Goal: Task Accomplishment & Management: Manage account settings

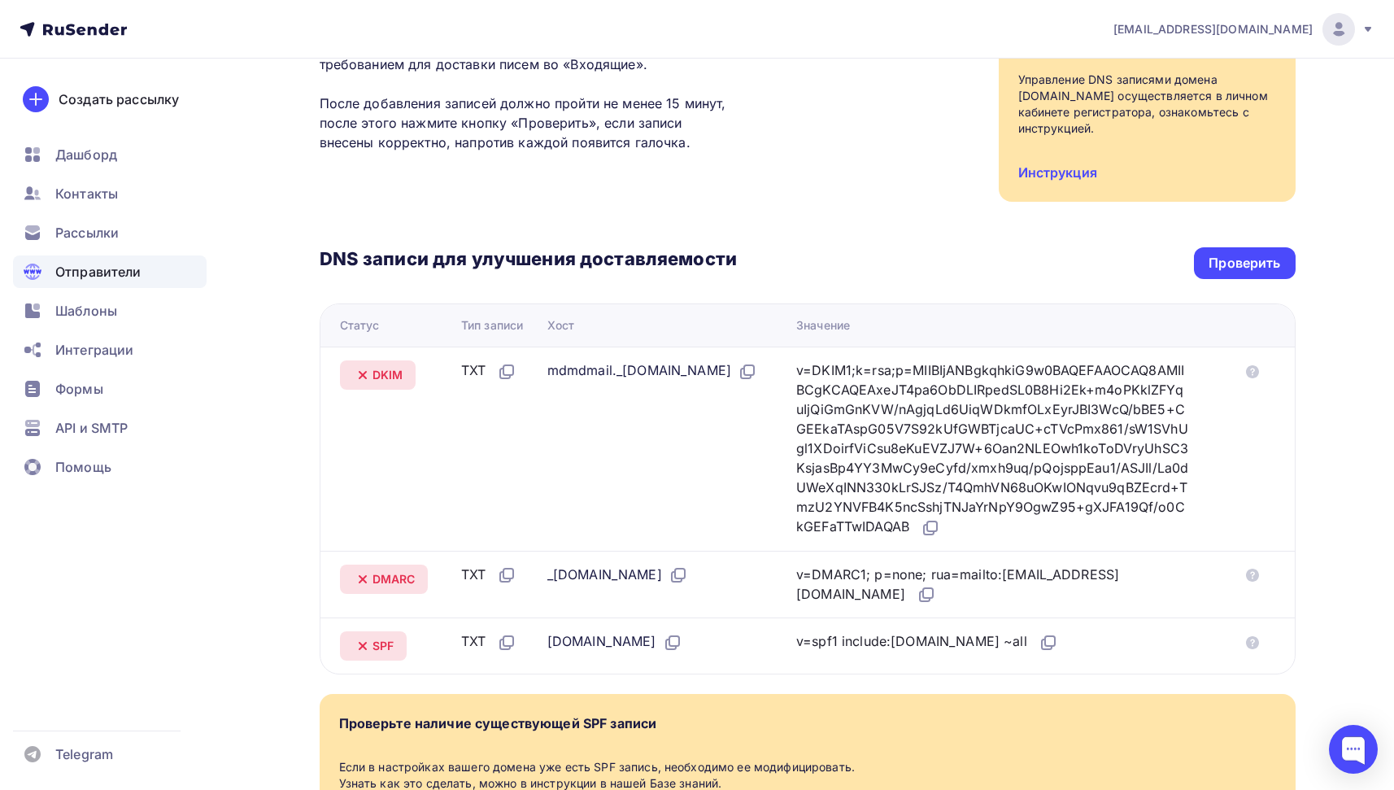
scroll to position [264, 0]
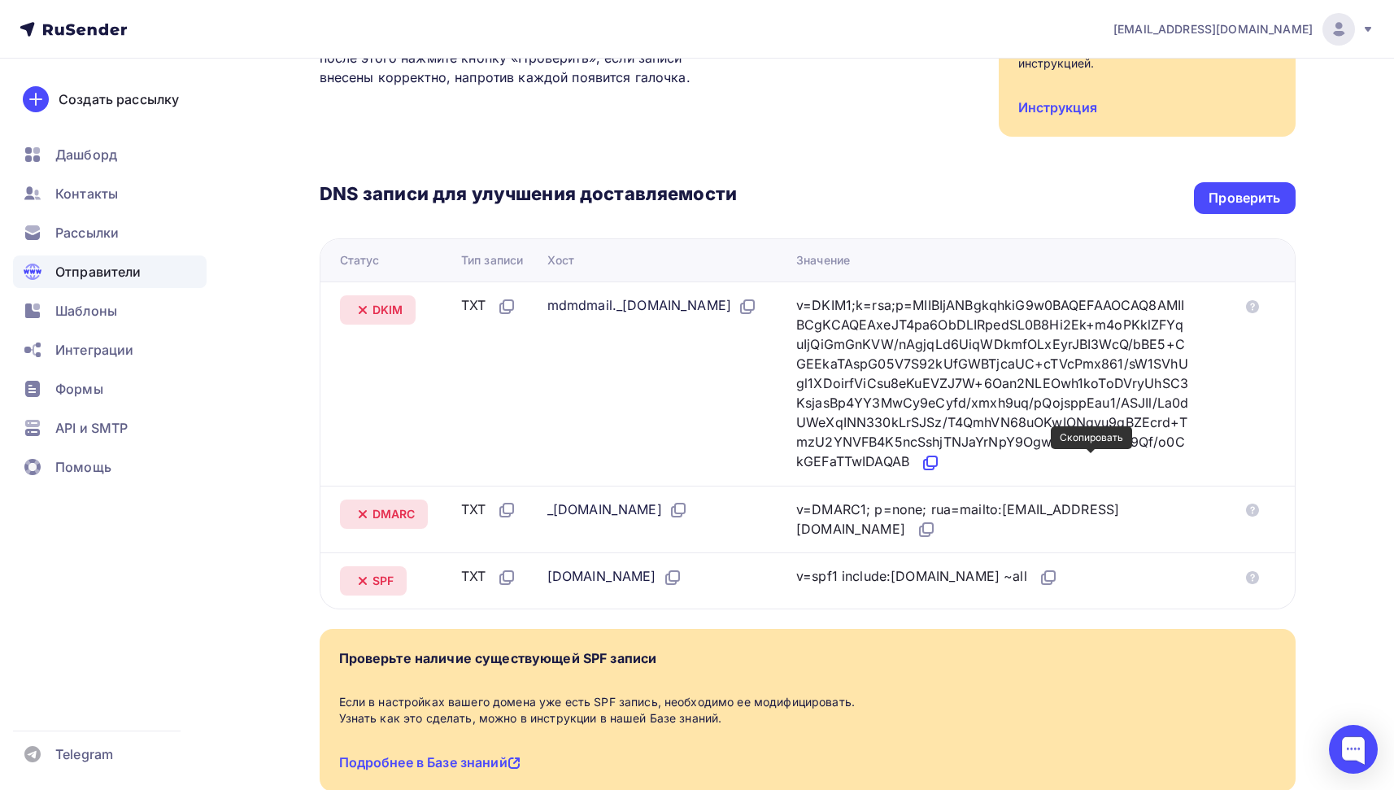
click at [940, 458] on icon at bounding box center [931, 463] width 20 height 20
click at [672, 303] on div "mdmdmail._domainkey.luxehomemsk.ru" at bounding box center [652, 305] width 210 height 21
drag, startPoint x: 683, startPoint y: 303, endPoint x: 542, endPoint y: 297, distance: 141.7
click at [547, 297] on div "mdmdmail._domainkey.luxehomemsk.ru" at bounding box center [652, 305] width 210 height 21
copy div "mdmdmail._domainkey"
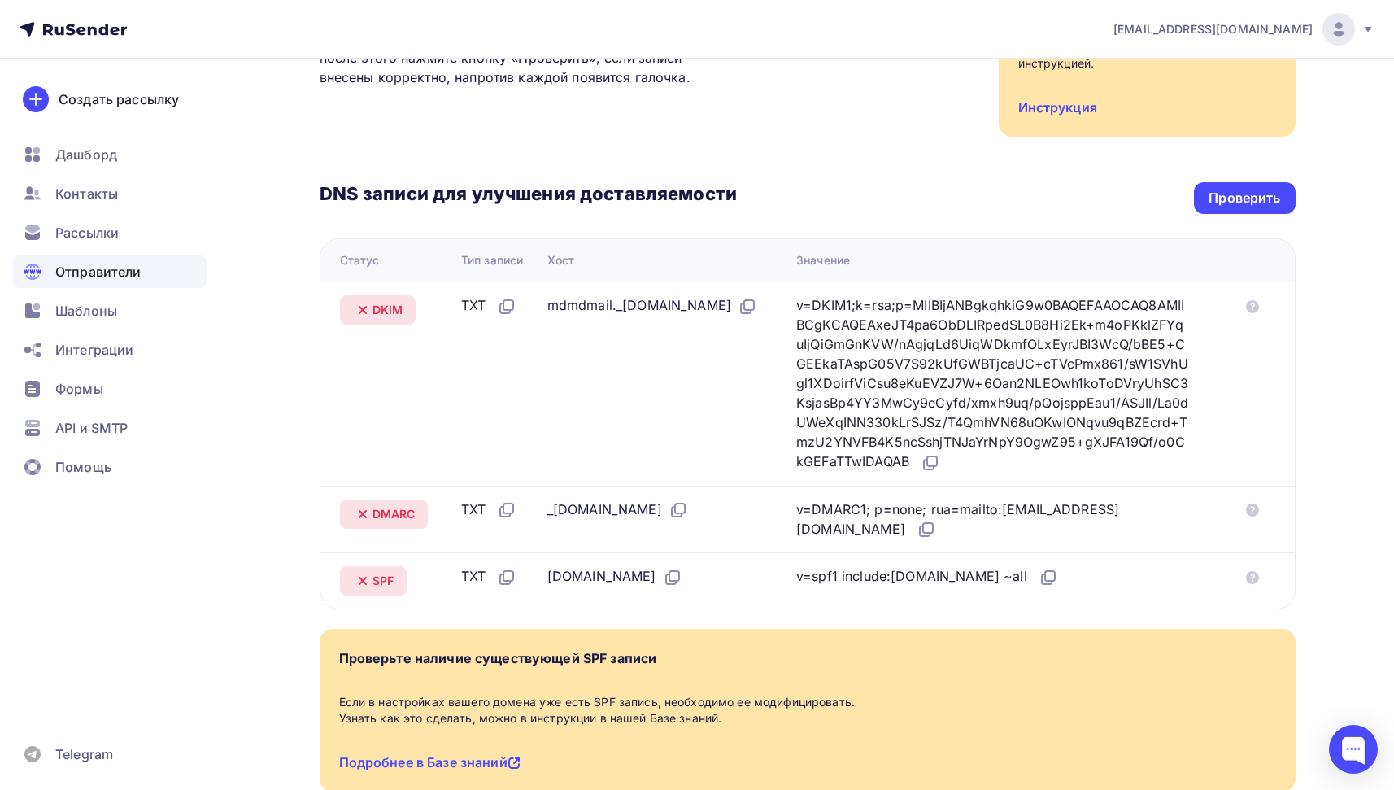
drag, startPoint x: 586, startPoint y: 507, endPoint x: 518, endPoint y: 502, distance: 67.7
click at [518, 502] on tr "DMARC TXT _dmarc.luxehomemsk.ru v=DMARC1; p=none; rua=mailto:postmaster@mx1.rus…" at bounding box center [808, 520] width 975 height 68
click at [565, 516] on div "_[DOMAIN_NAME]" at bounding box center [617, 509] width 141 height 21
drag, startPoint x: 587, startPoint y: 508, endPoint x: 543, endPoint y: 510, distance: 44.0
click at [547, 510] on div "_[DOMAIN_NAME]" at bounding box center [617, 509] width 141 height 21
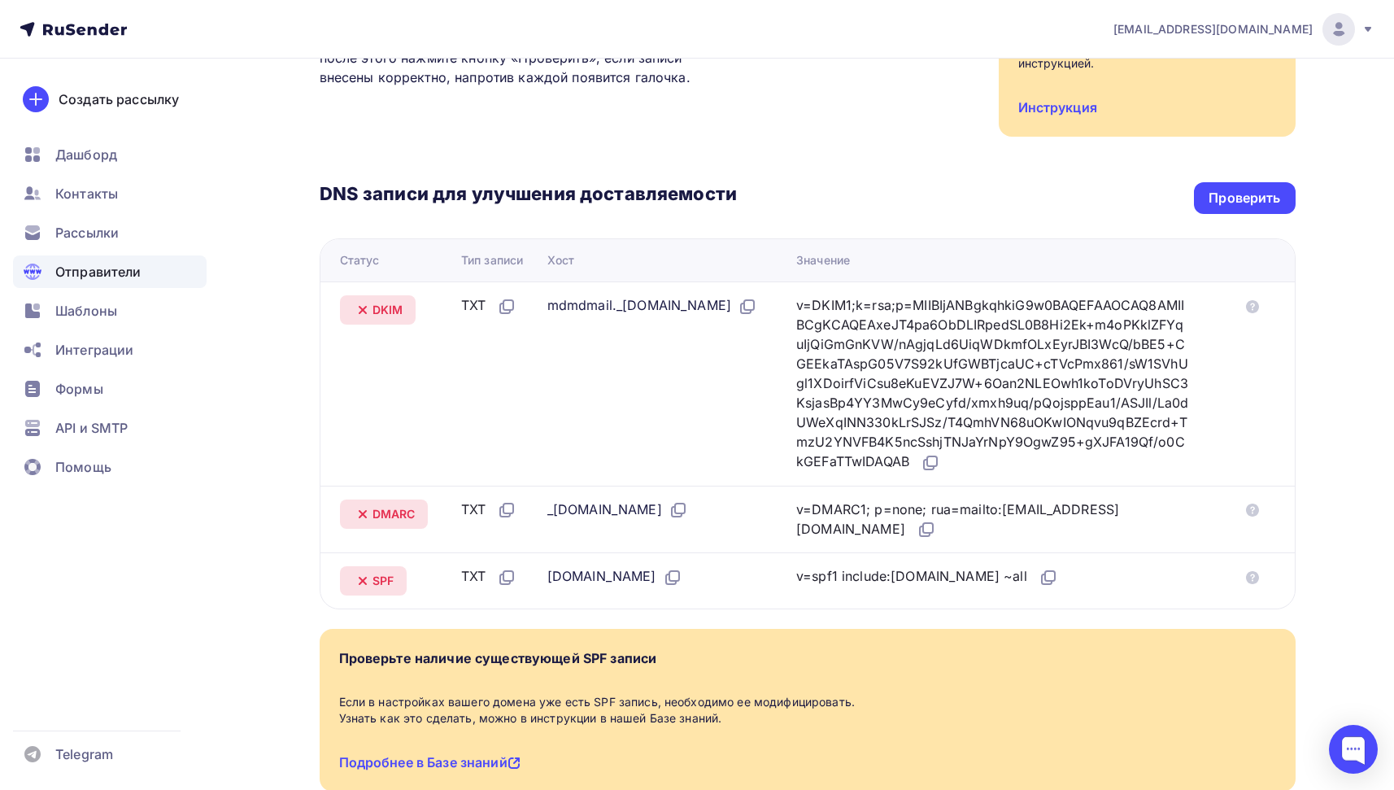
copy div "_dmarc"
click at [923, 530] on icon at bounding box center [928, 528] width 10 height 10
copy div "_dmarc"
drag, startPoint x: 682, startPoint y: 303, endPoint x: 531, endPoint y: 298, distance: 150.6
click at [531, 298] on tr "DKIM TXT mdmdmail._domainkey.luxehomemsk.ru v=DKIM1;k=rsa;p=MIIBIjANBgkqhkiG9w0…" at bounding box center [808, 383] width 975 height 204
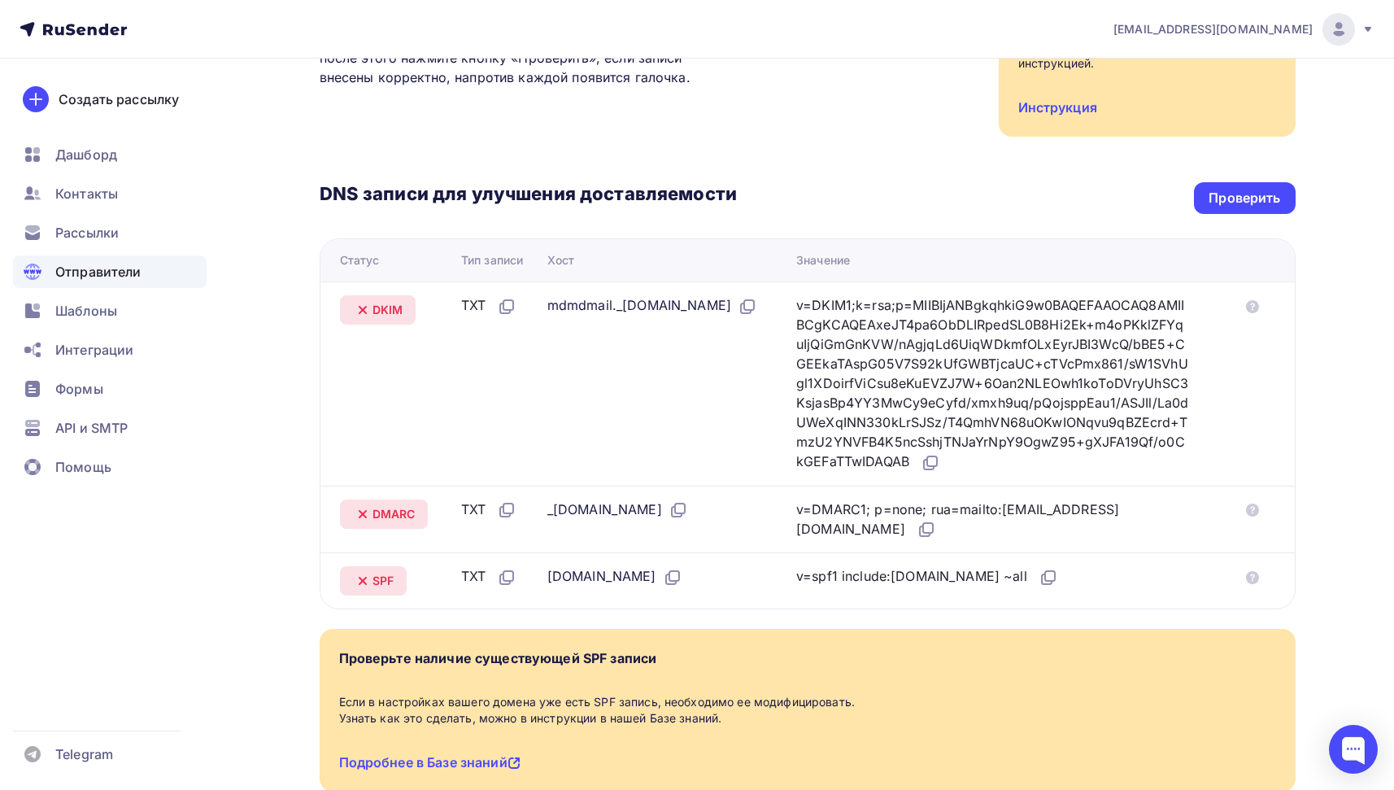
copy div "mdmdmail._domainkey"
click at [1269, 201] on div "Проверить" at bounding box center [1245, 198] width 72 height 19
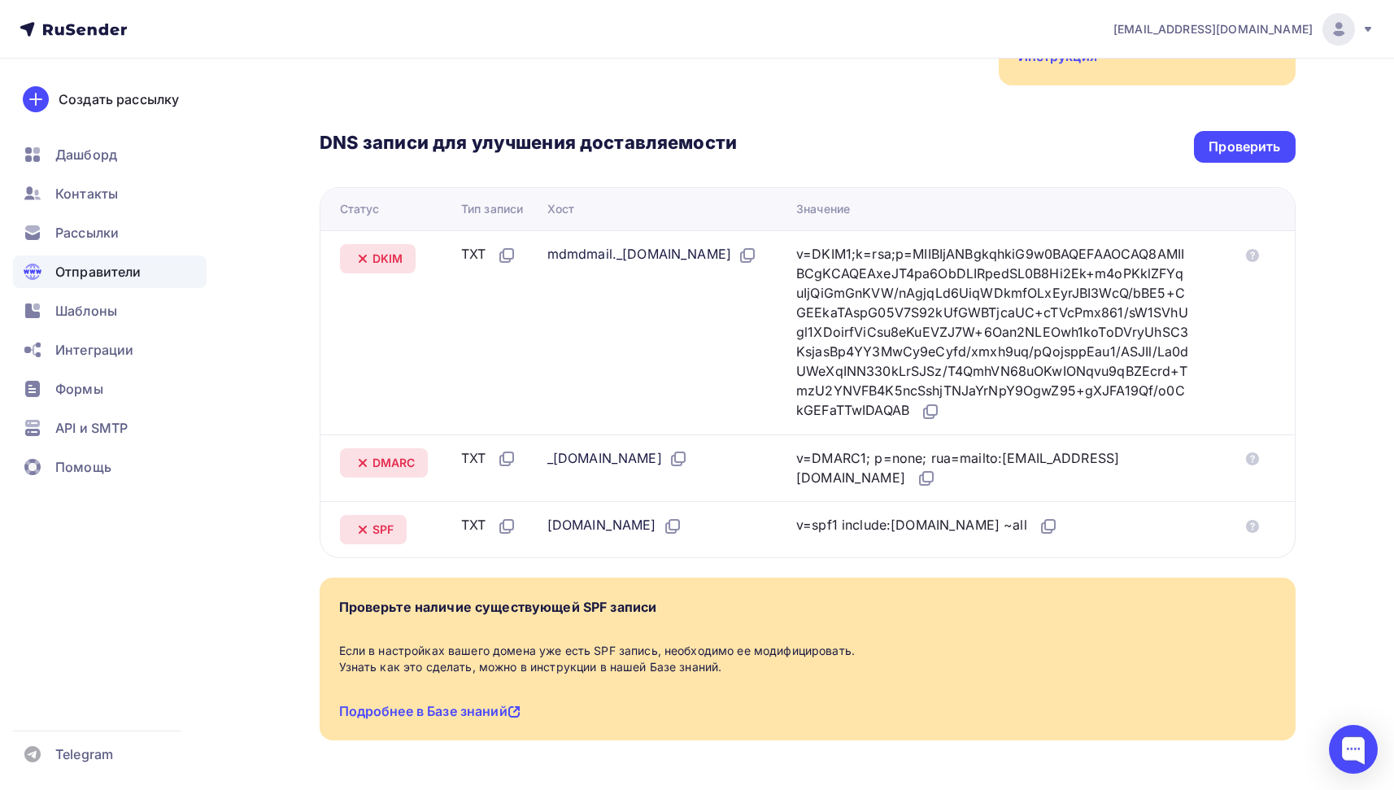
scroll to position [320, 0]
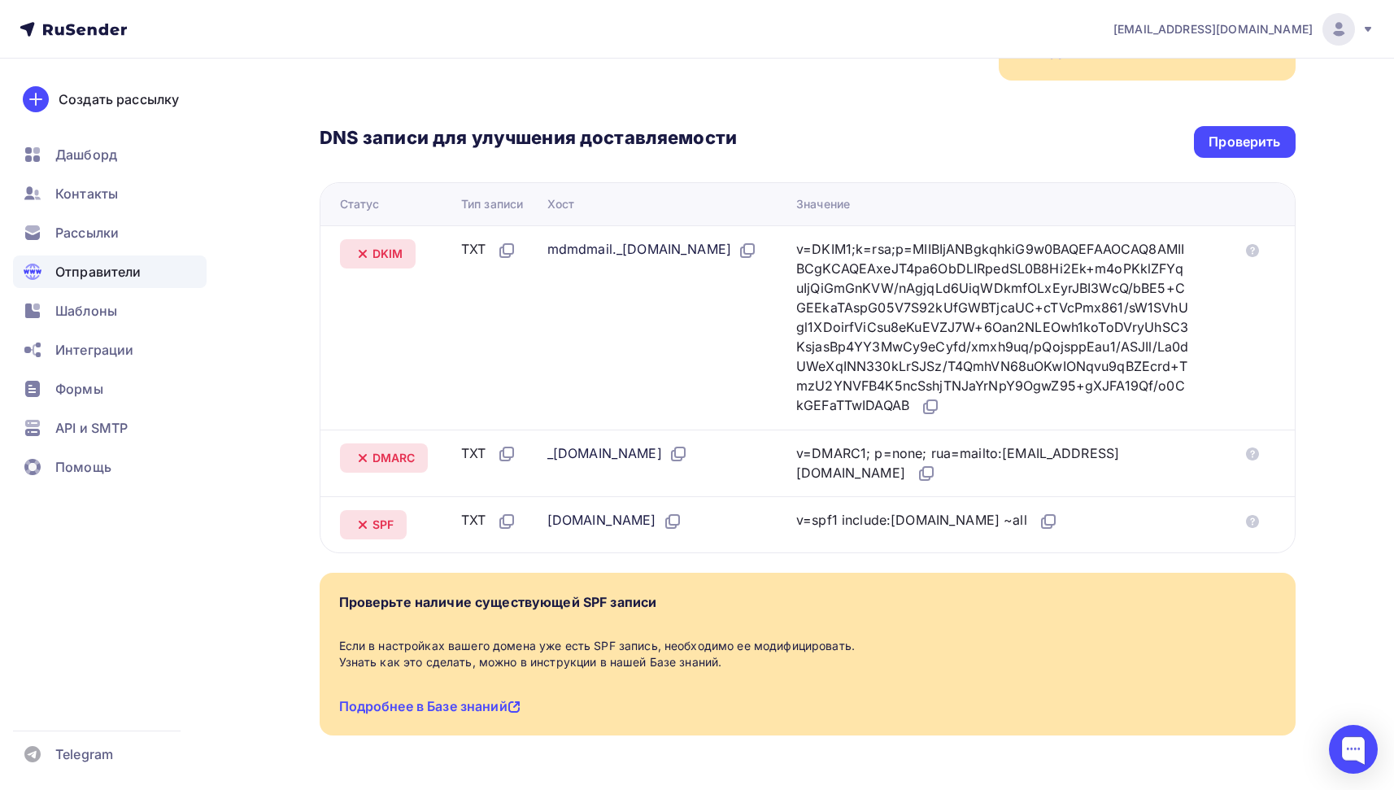
drag, startPoint x: 1007, startPoint y: 521, endPoint x: 883, endPoint y: 520, distance: 124.5
click at [883, 520] on div "v=spf1 include:[DOMAIN_NAME] ~all" at bounding box center [927, 520] width 262 height 21
copy div "include:rsndr.ru ~all"
drag, startPoint x: 791, startPoint y: 247, endPoint x: 562, endPoint y: 250, distance: 228.6
click at [562, 250] on div "mdmdmail._[DOMAIN_NAME]" at bounding box center [652, 249] width 210 height 21
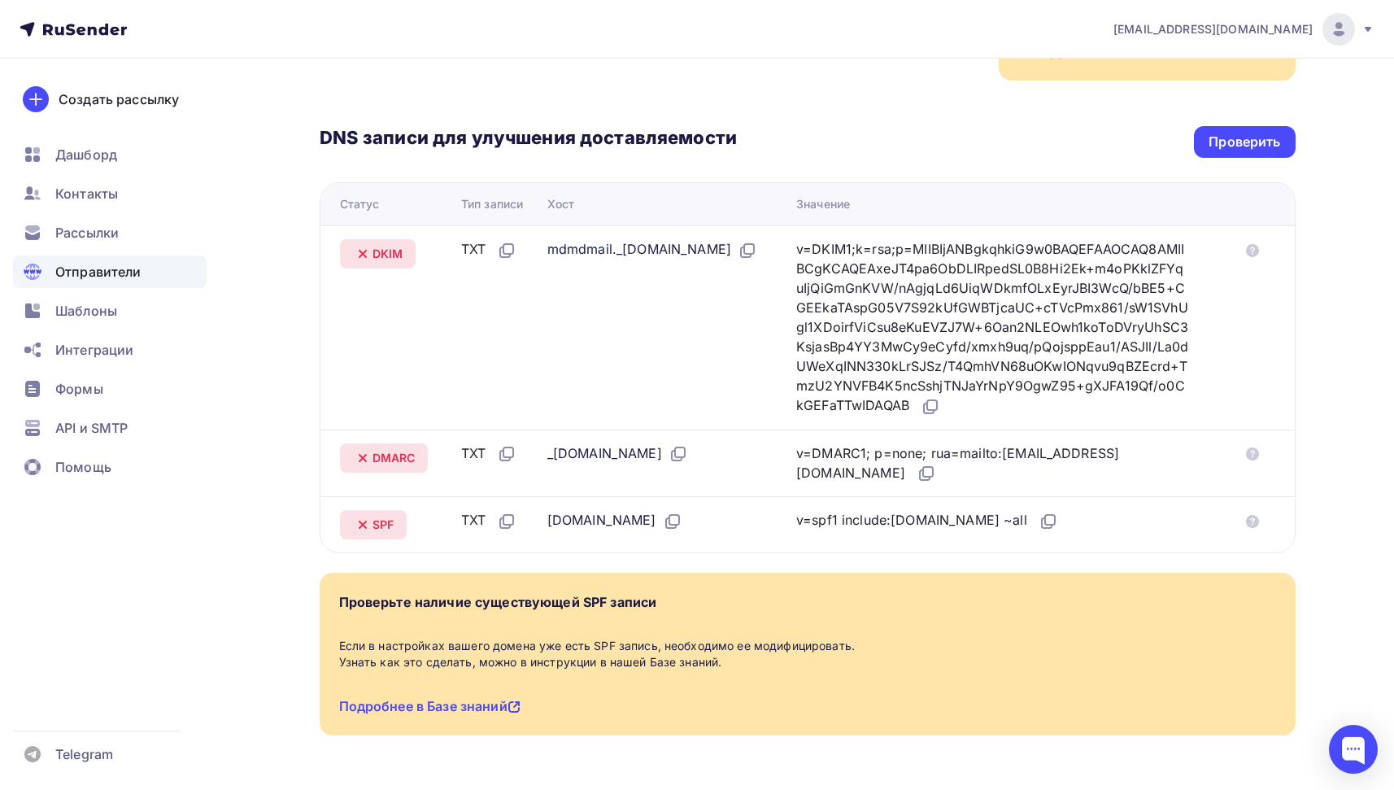
click at [564, 250] on div "mdmdmail._[DOMAIN_NAME]" at bounding box center [652, 249] width 210 height 21
drag, startPoint x: 685, startPoint y: 246, endPoint x: 529, endPoint y: 246, distance: 156.2
click at [529, 246] on tr "DKIM TXT mdmdmail._domainkey.luxehomemsk.ru v=DKIM1;k=rsa;p=MIIBIjANBgkqhkiG9w0…" at bounding box center [808, 327] width 975 height 204
copy div "mdmdmail._domainkey"
click at [940, 408] on icon at bounding box center [931, 407] width 20 height 20
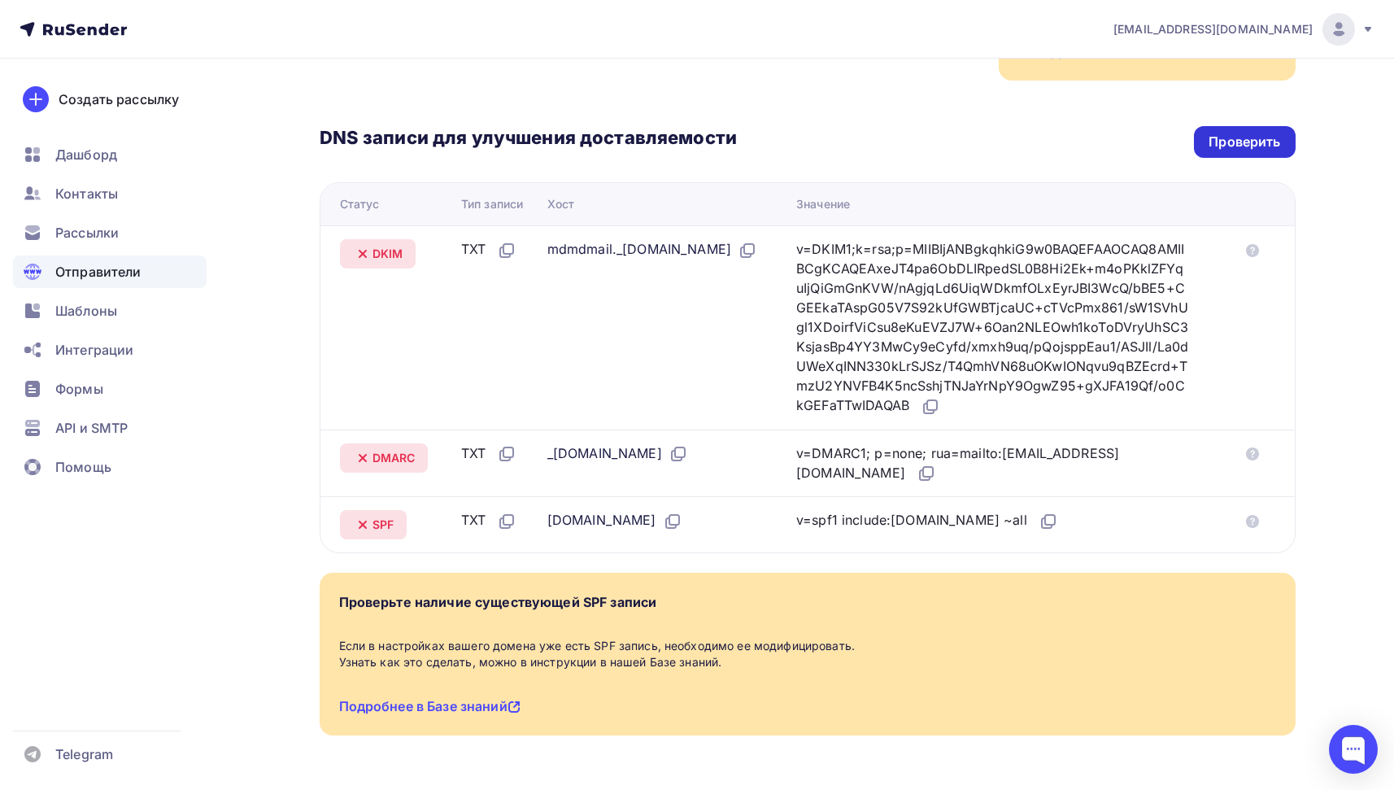
click at [1258, 146] on div "Проверить" at bounding box center [1245, 142] width 72 height 19
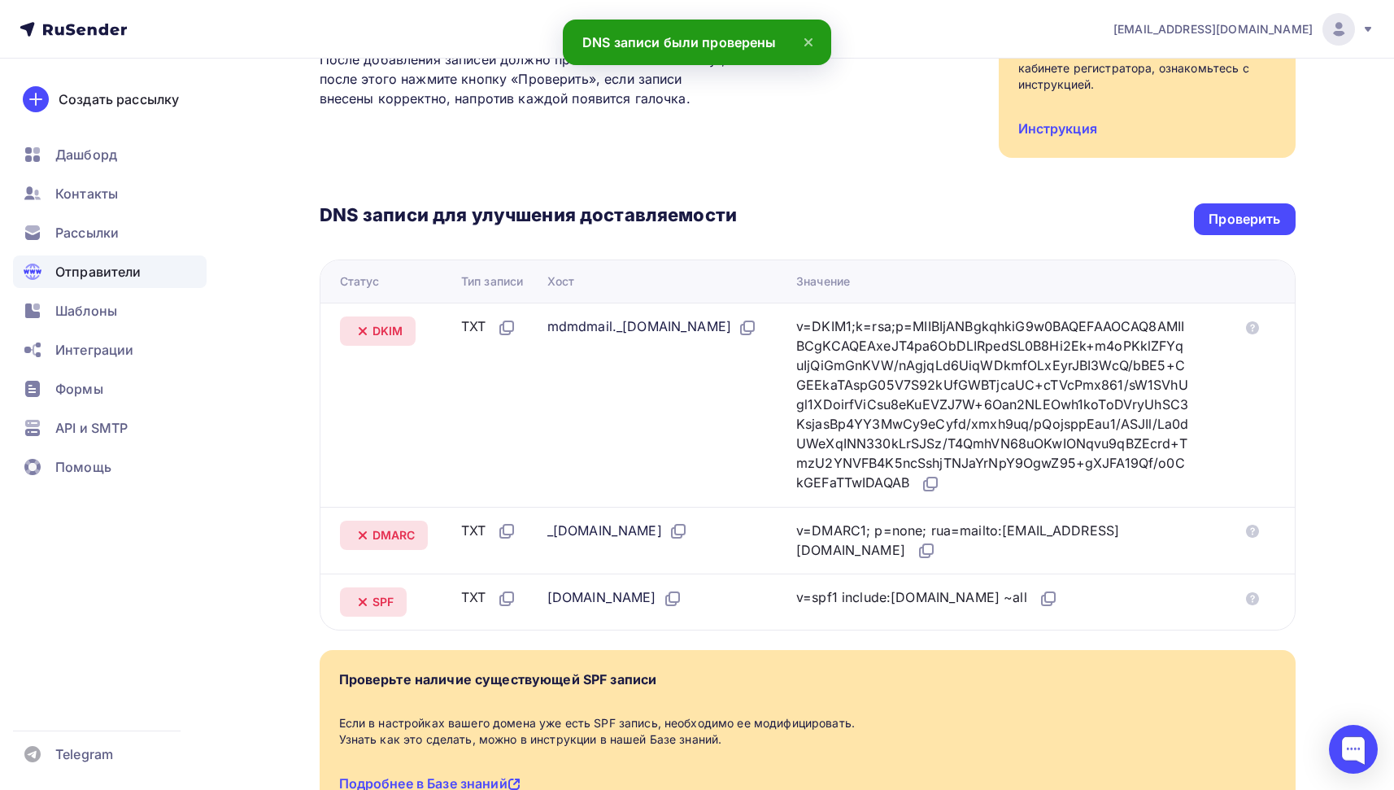
scroll to position [241, 0]
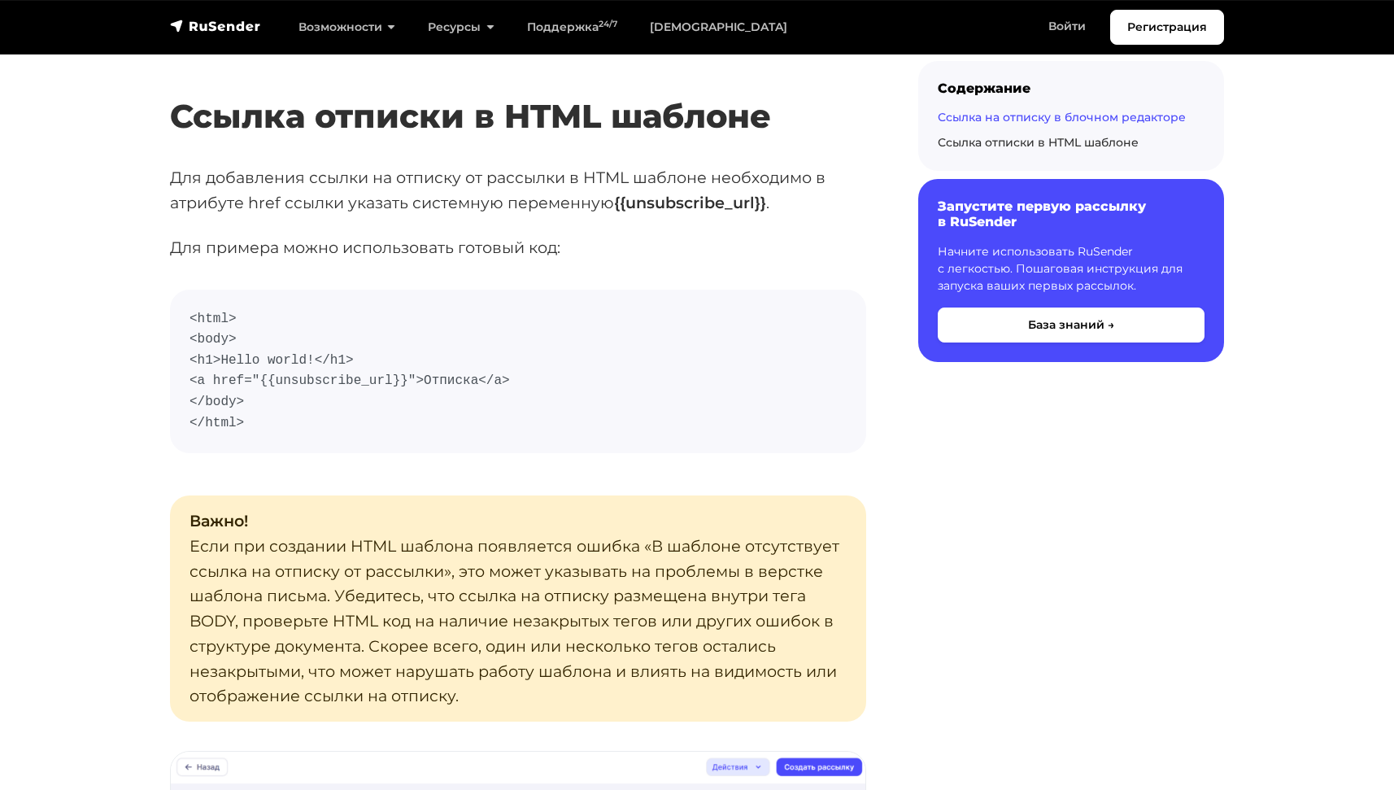
scroll to position [2791, 0]
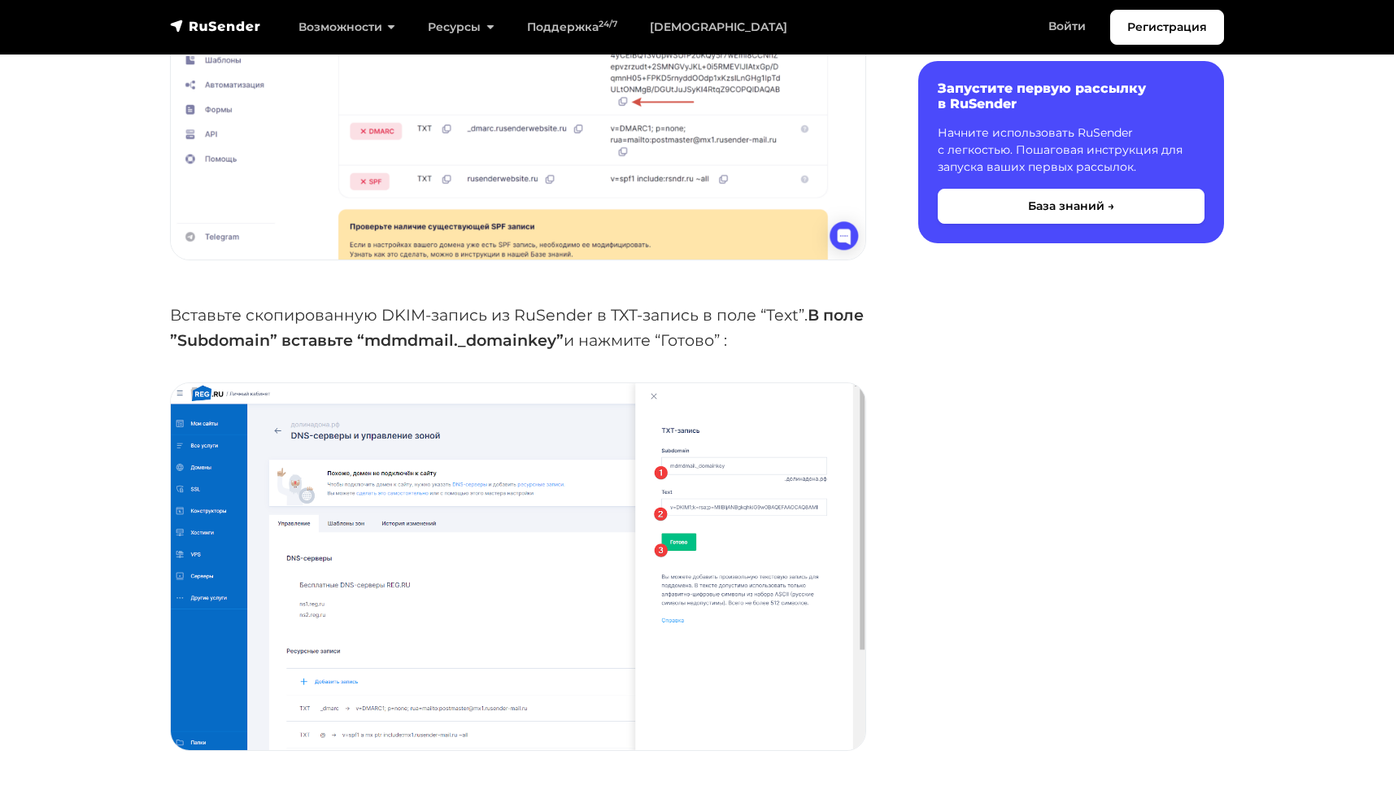
scroll to position [5201, 0]
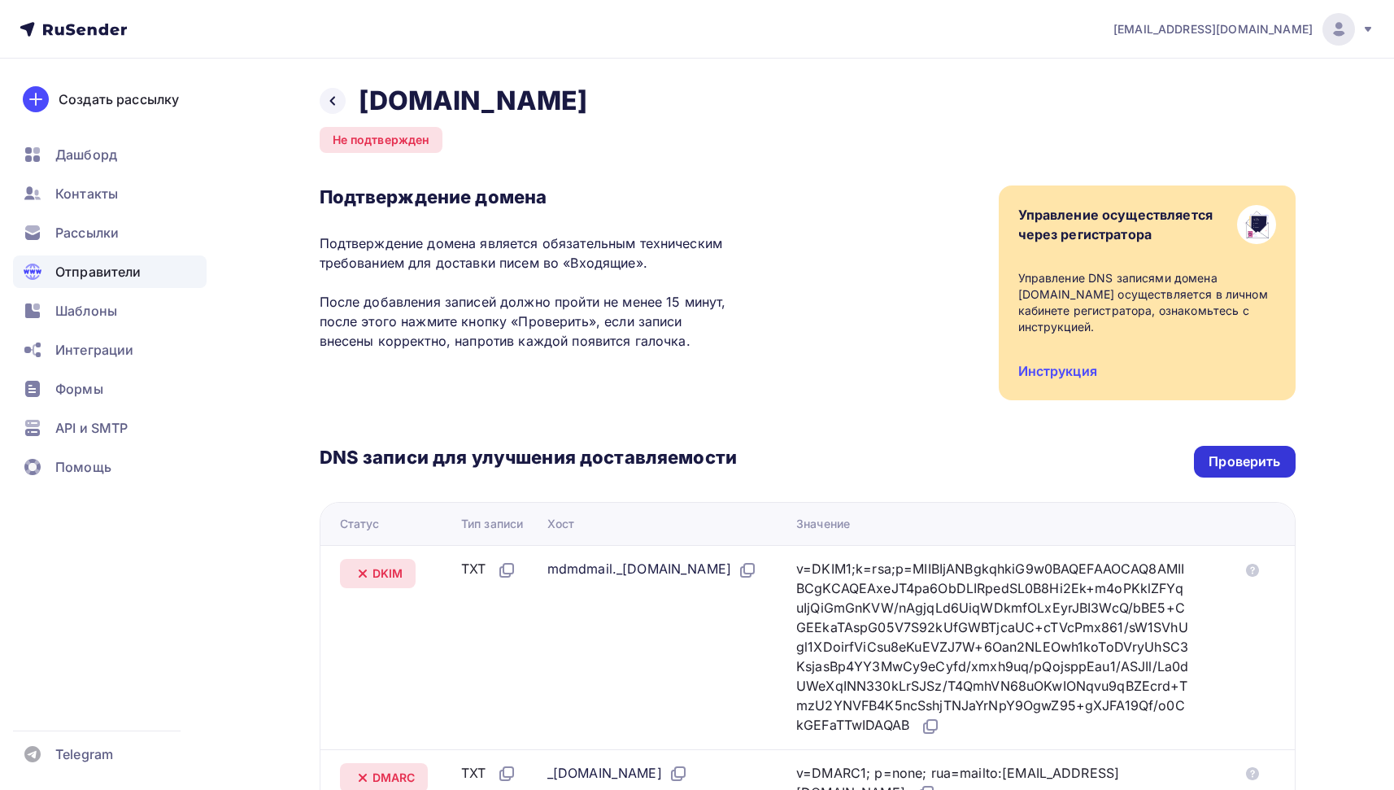
click at [1230, 463] on div "Проверить" at bounding box center [1245, 461] width 72 height 19
click at [1268, 466] on div "Проверить" at bounding box center [1245, 461] width 72 height 19
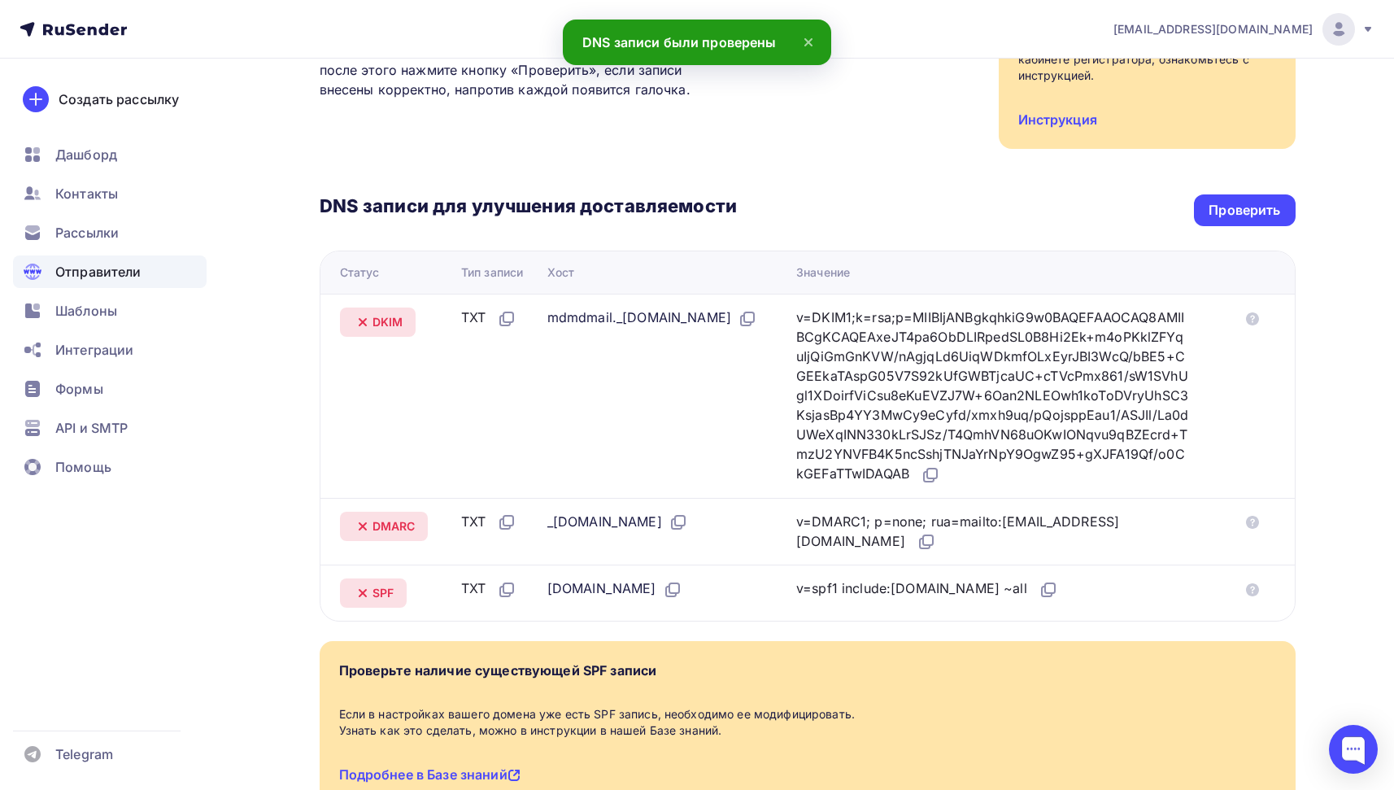
scroll to position [246, 0]
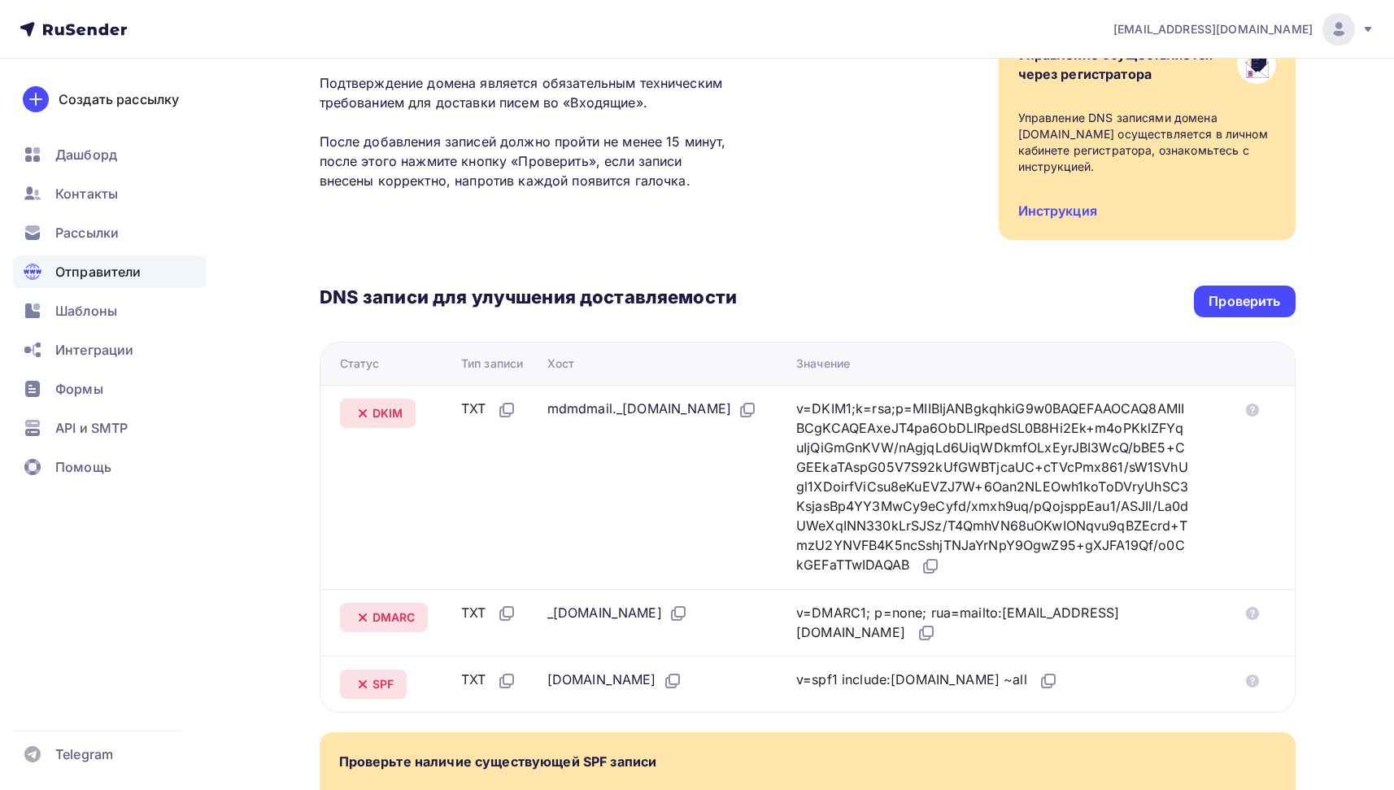
scroll to position [248, 0]
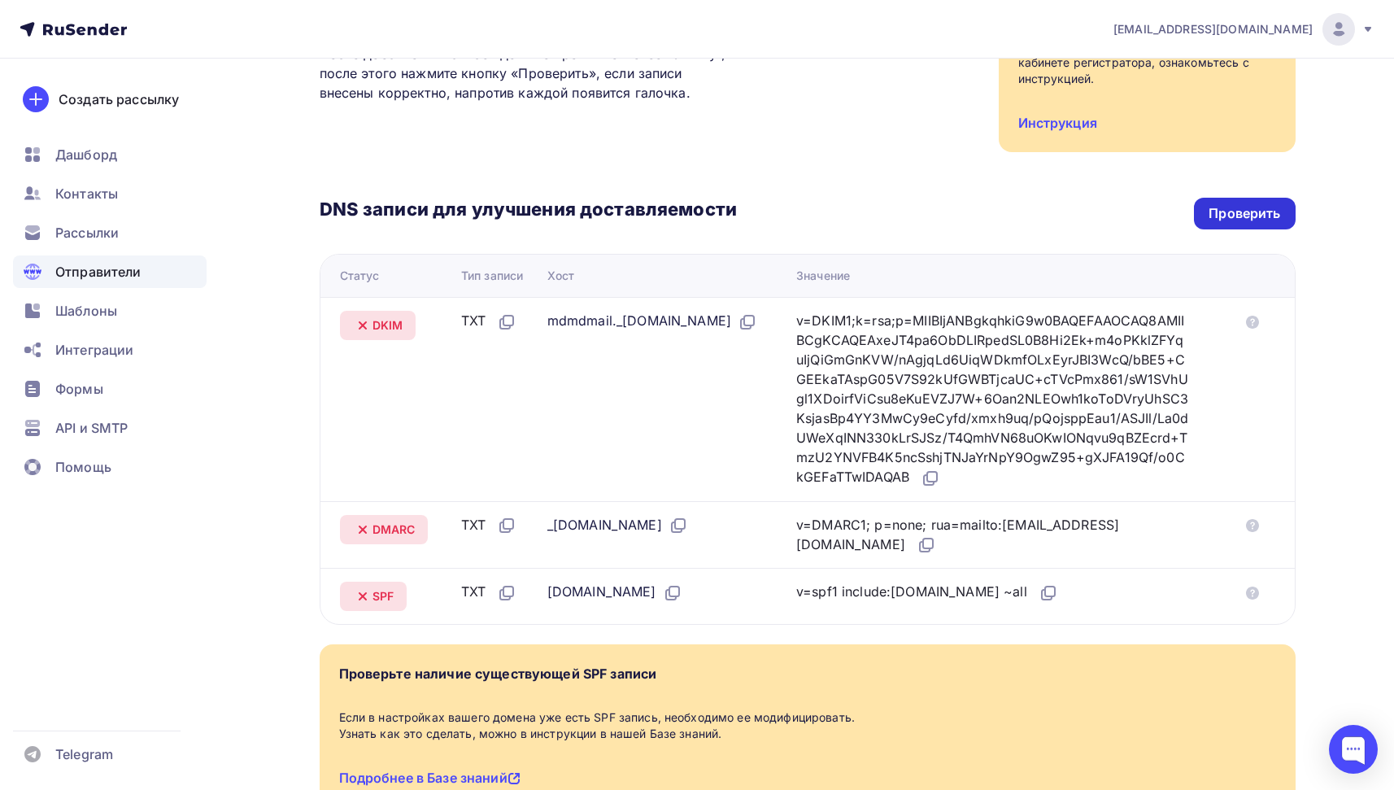
click at [1245, 213] on div "Проверить" at bounding box center [1245, 213] width 72 height 19
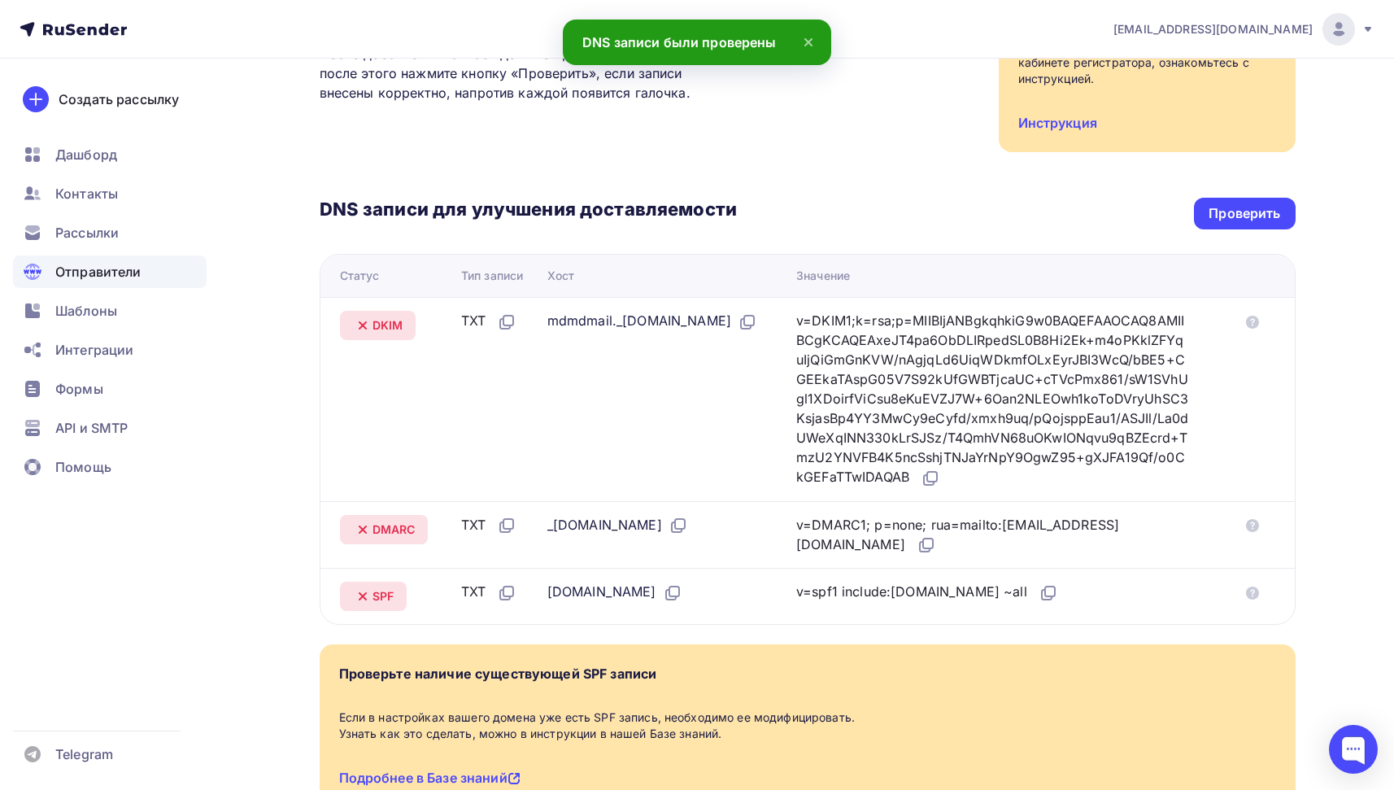
scroll to position [236, 0]
